Goal: Task Accomplishment & Management: Manage account settings

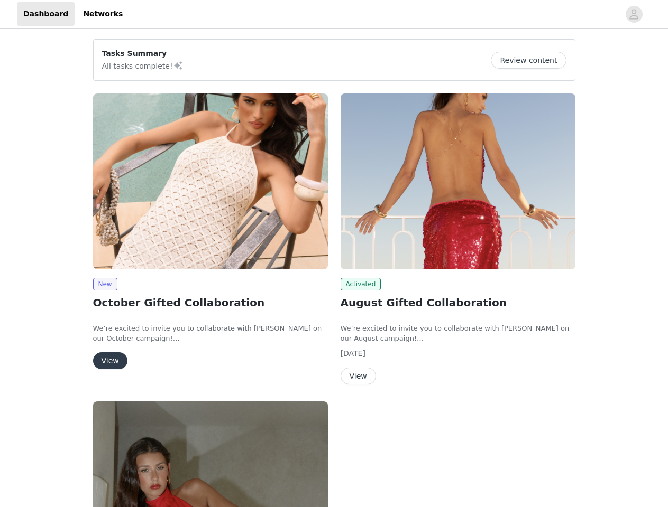
click at [334, 254] on div "Activated August Gifted Collaboration We’re excited to invite you to collaborat…" at bounding box center [457, 241] width 247 height 308
click at [334, 14] on div at bounding box center [374, 14] width 490 height 24
click at [634, 14] on icon "avatar" at bounding box center [633, 14] width 10 height 17
click at [532, 60] on div "Tasks Summary All tasks complete! Review content New October Gifted Collaborati…" at bounding box center [334, 388] width 668 height 715
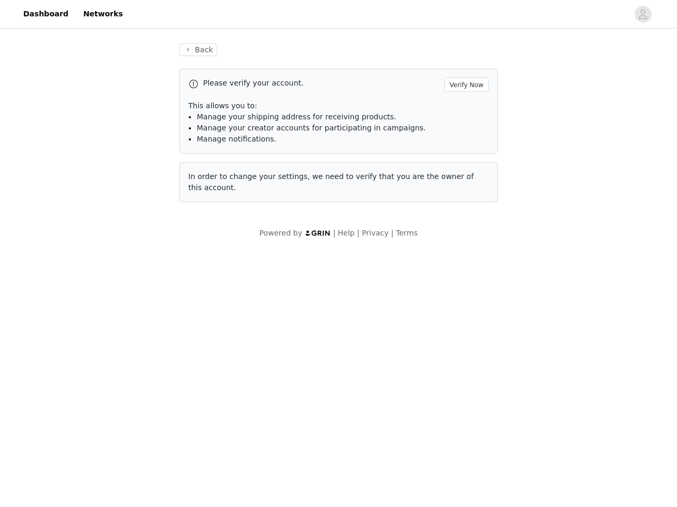
click at [210, 181] on span "In order to change your settings, we need to verify that you are the owner of t…" at bounding box center [330, 182] width 285 height 20
click at [105, 284] on body "Dashboard Networks Back Please verify your account. Verify Now This allows you …" at bounding box center [338, 253] width 677 height 507
click at [109, 361] on body "Dashboard Networks Back Please verify your account. Verify Now This allows you …" at bounding box center [338, 253] width 677 height 507
click at [458, 181] on span "In order to change your settings, we need to verify that you are the owner of t…" at bounding box center [330, 182] width 285 height 20
click at [359, 284] on body "Dashboard Networks Back Please verify your account. Verify Now This allows you …" at bounding box center [338, 253] width 677 height 507
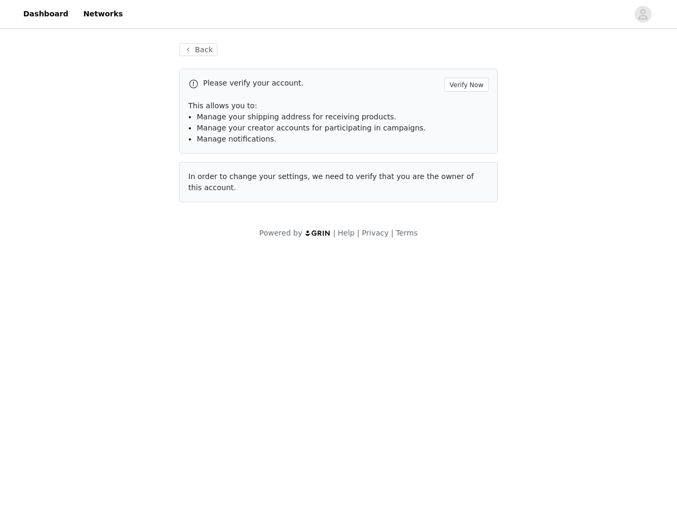
click at [357, 376] on body "Dashboard Networks Back Please verify your account. Verify Now This allows you …" at bounding box center [338, 253] width 677 height 507
